Goal: Task Accomplishment & Management: Complete application form

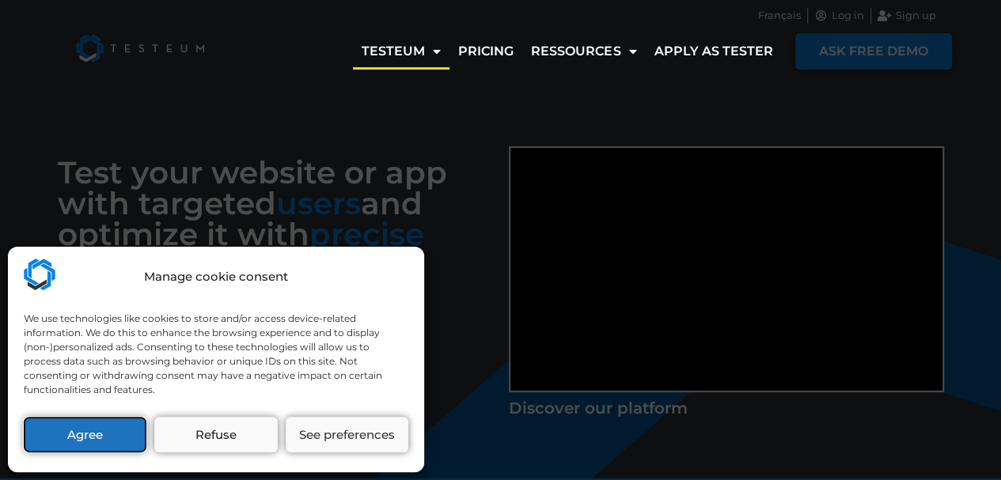
click at [112, 433] on button "Agree" at bounding box center [85, 435] width 123 height 36
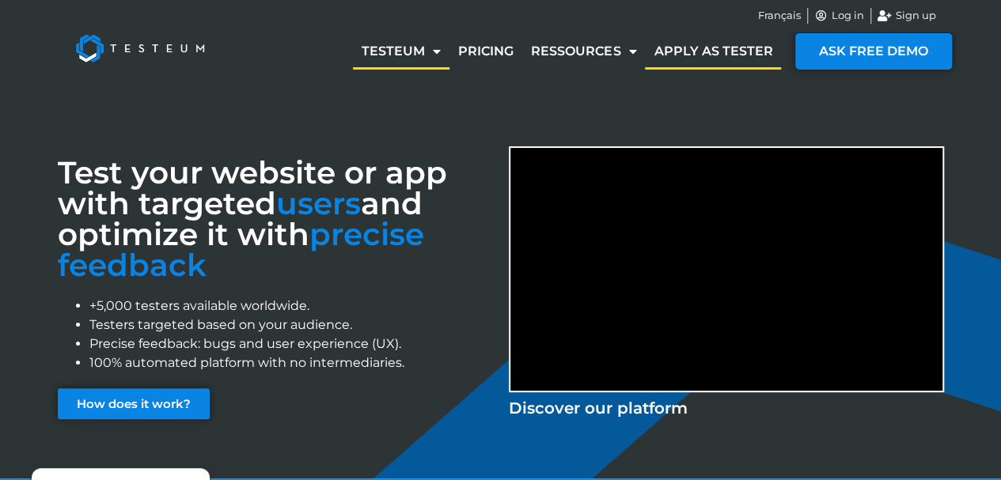
click at [695, 45] on link "Apply as tester" at bounding box center [713, 51] width 136 height 36
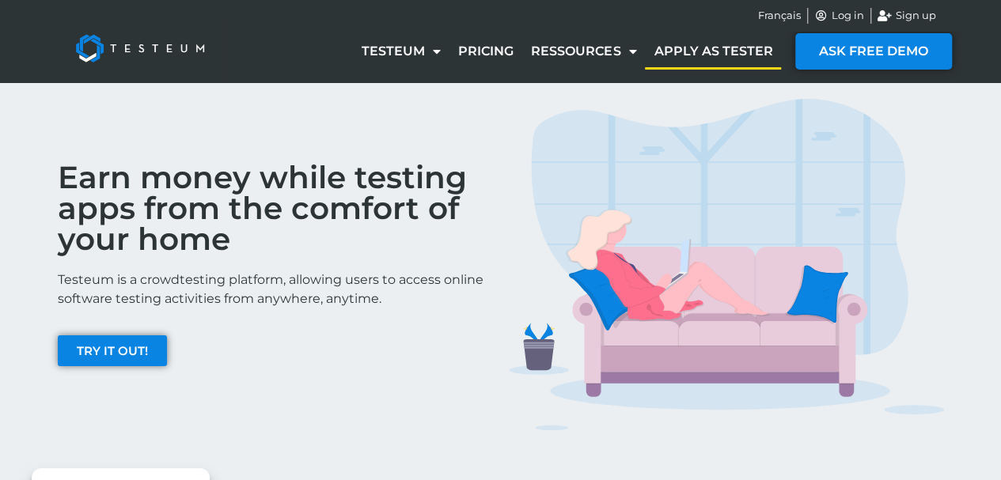
click at [695, 45] on link "Apply as tester" at bounding box center [713, 51] width 136 height 36
click at [157, 351] on link "TRY IT OUT!" at bounding box center [112, 350] width 109 height 31
click at [904, 13] on span "Sign up" at bounding box center [914, 16] width 44 height 16
